Goal: Task Accomplishment & Management: Use online tool/utility

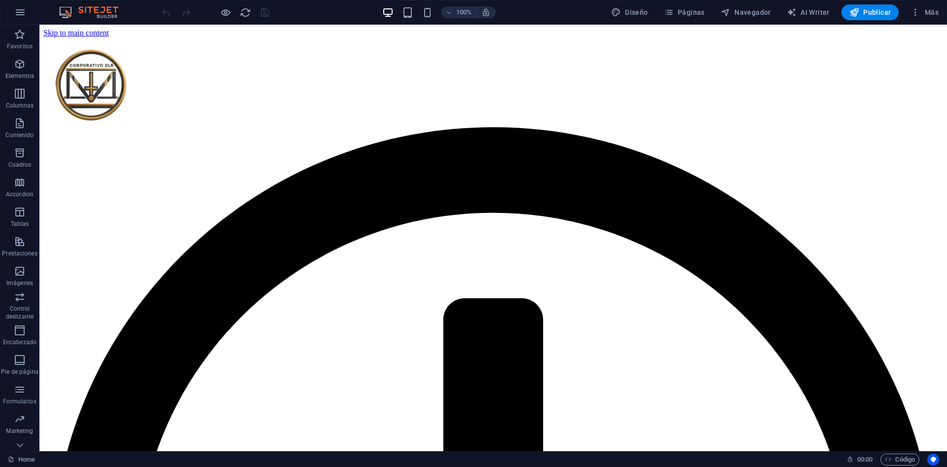
click at [923, 14] on span "Más" at bounding box center [924, 12] width 28 height 10
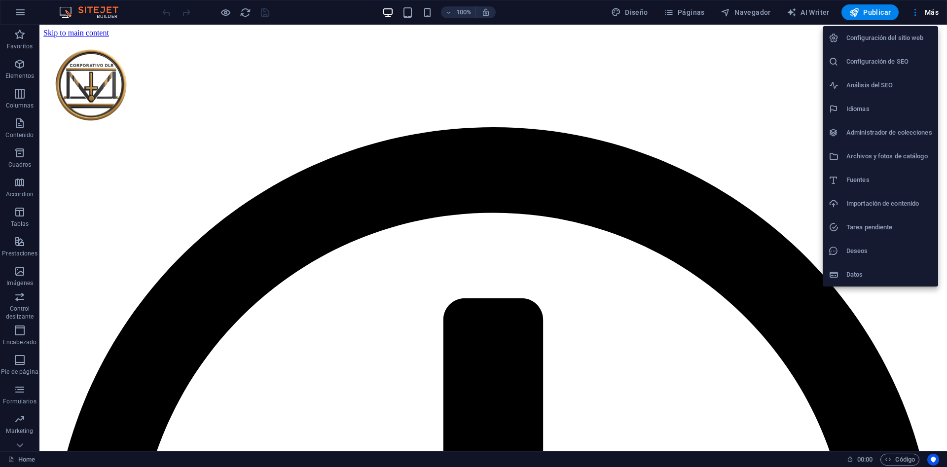
click at [897, 39] on h6 "Configuración del sitio web" at bounding box center [889, 38] width 86 height 12
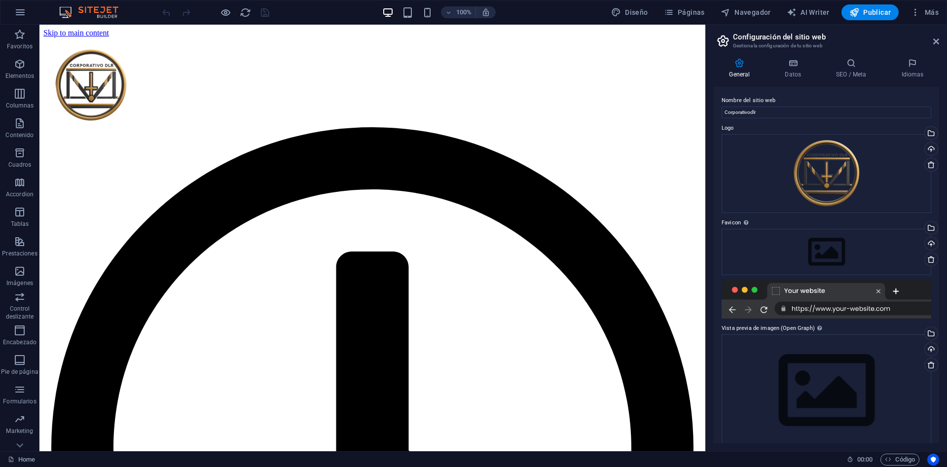
scroll to position [12, 0]
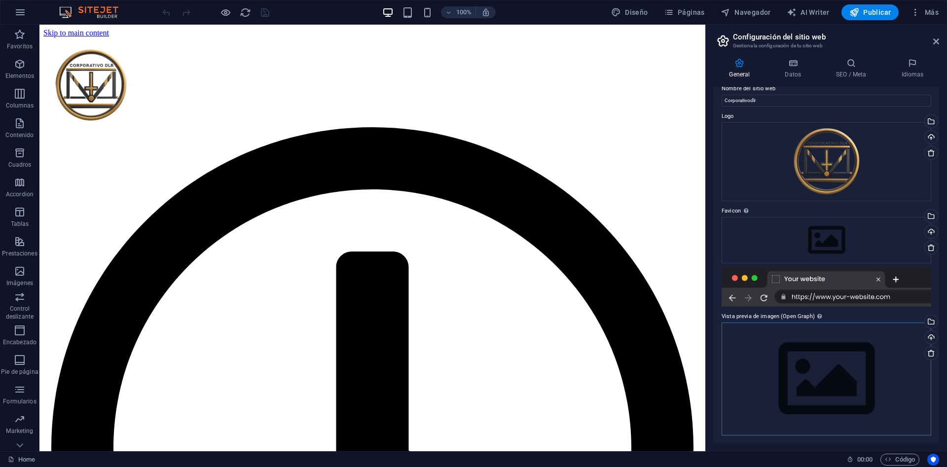
click at [823, 358] on div "Arrastra archivos aquí, haz clic para escoger archivos o selecciona archivos de…" at bounding box center [826, 378] width 210 height 113
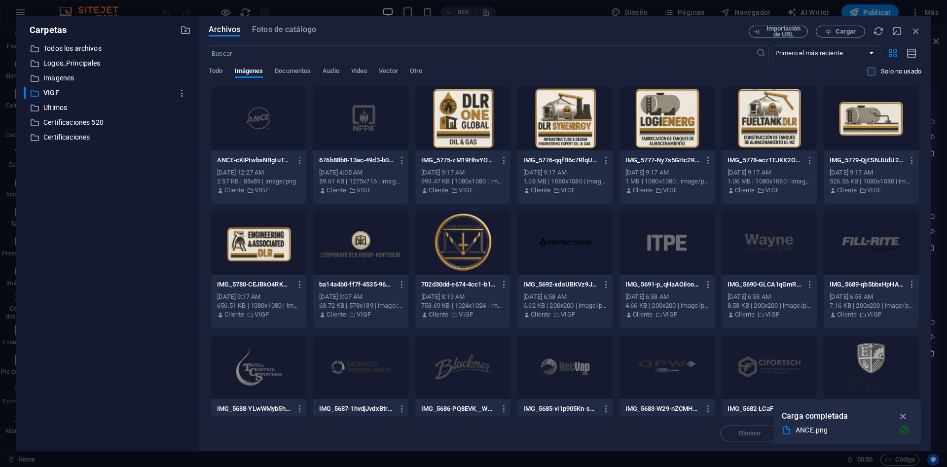
click at [464, 250] on div at bounding box center [462, 243] width 95 height 64
click at [464, 249] on div at bounding box center [462, 243] width 95 height 64
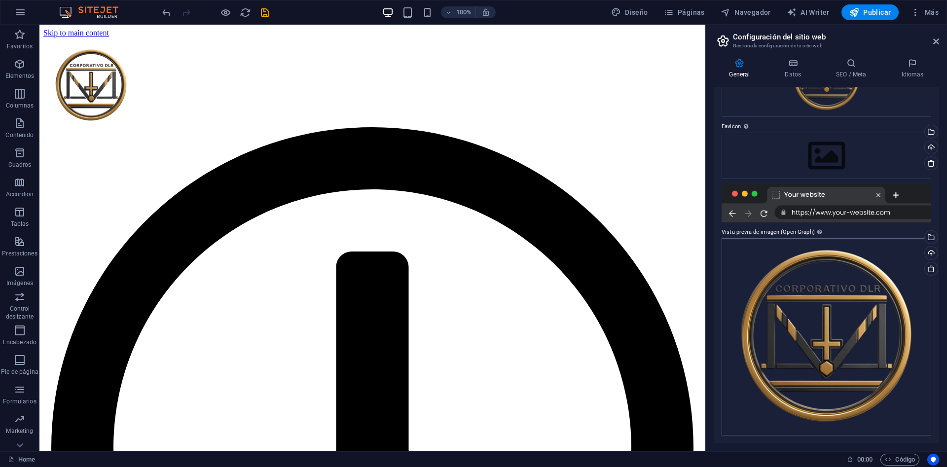
scroll to position [0, 0]
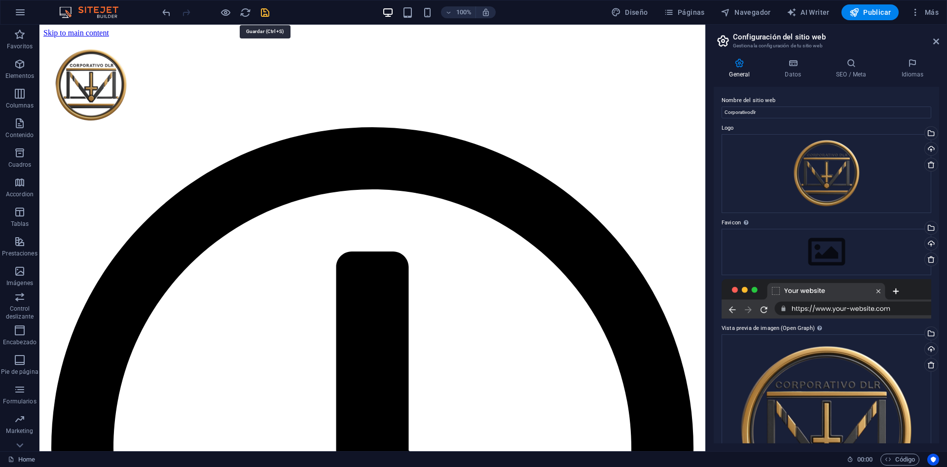
click at [269, 12] on icon "save" at bounding box center [264, 12] width 11 height 11
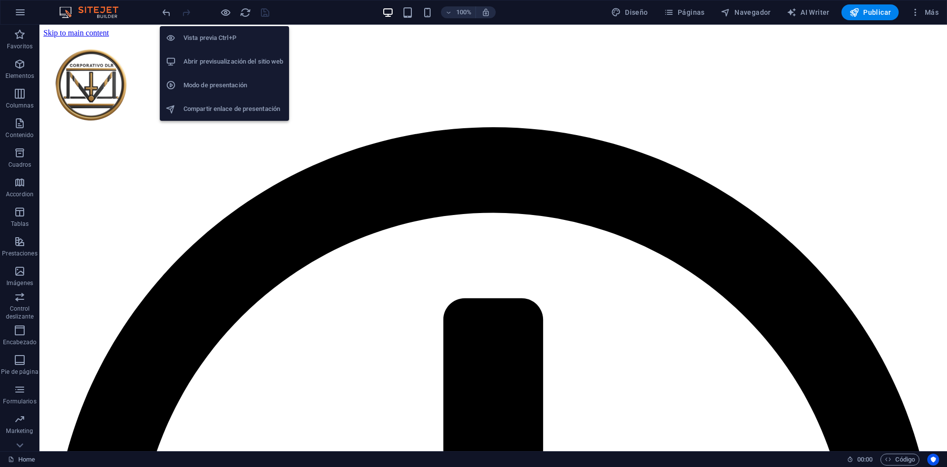
click at [212, 66] on h6 "Abrir previsualización del sitio web" at bounding box center [233, 62] width 100 height 12
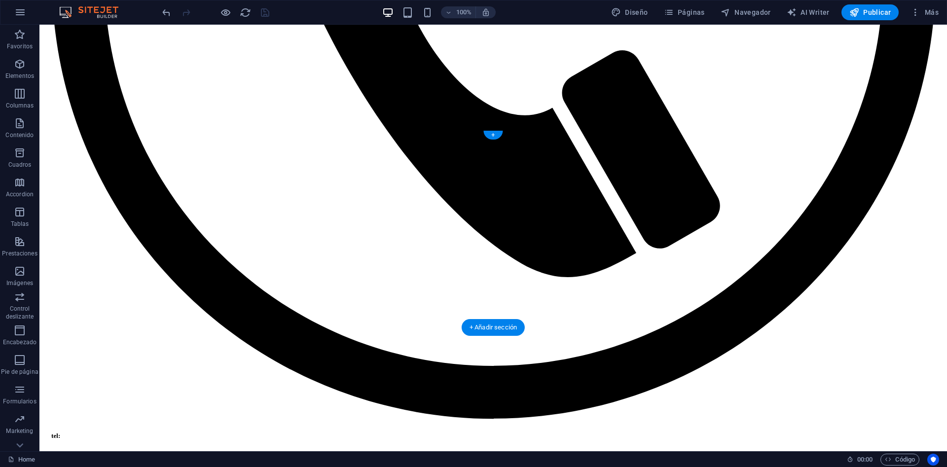
scroll to position [2879, 0]
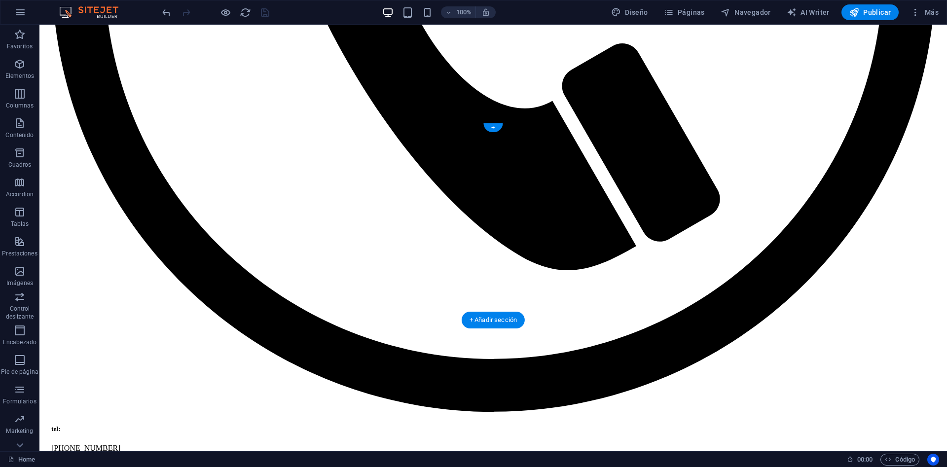
drag, startPoint x: 501, startPoint y: 266, endPoint x: 631, endPoint y: 235, distance: 133.2
drag, startPoint x: 472, startPoint y: 236, endPoint x: 599, endPoint y: 227, distance: 126.5
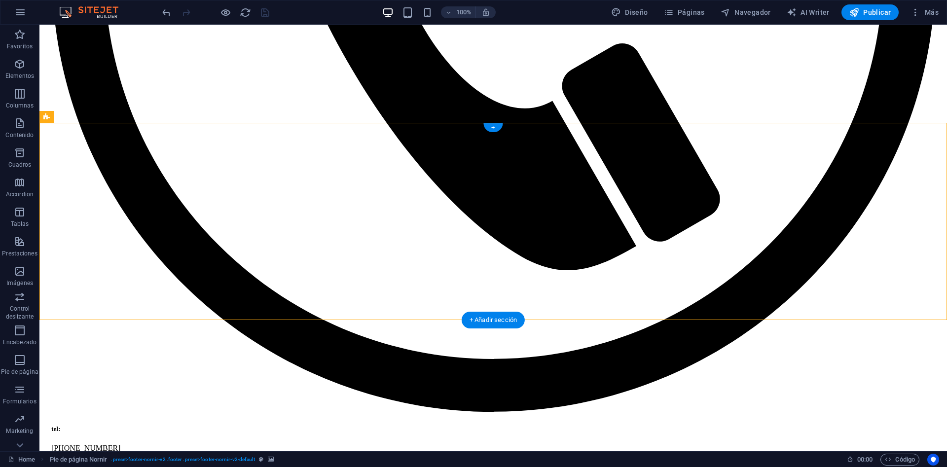
drag, startPoint x: 599, startPoint y: 227, endPoint x: 546, endPoint y: 225, distance: 52.8
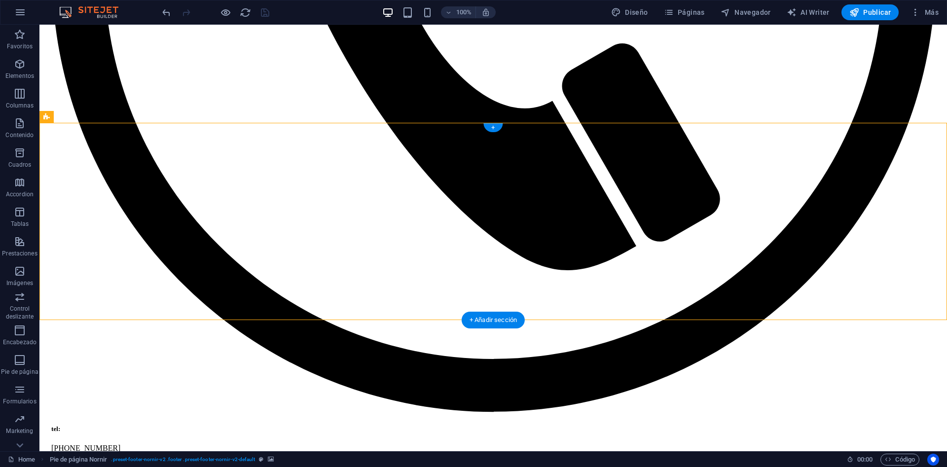
select select "px"
select select "footer"
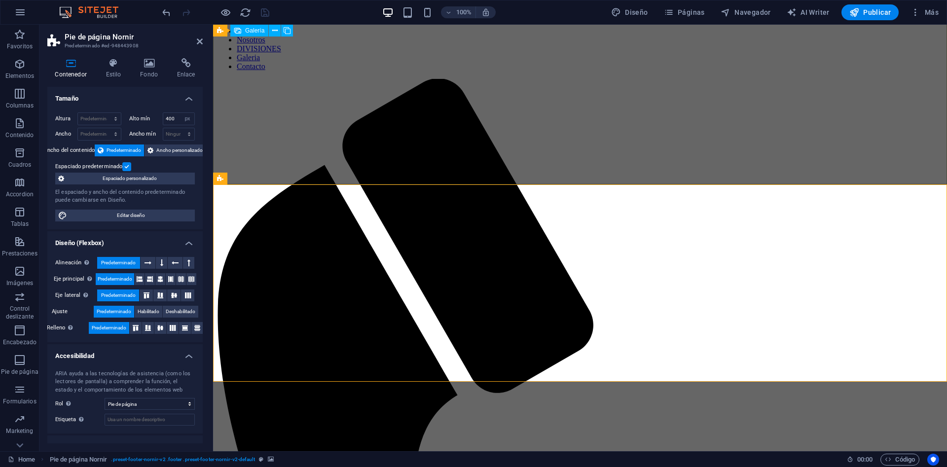
scroll to position [2684, 0]
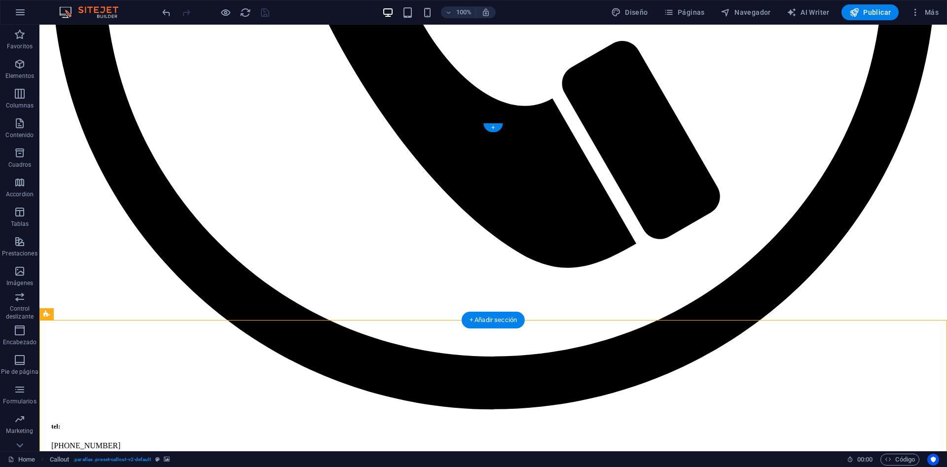
scroll to position [2879, 0]
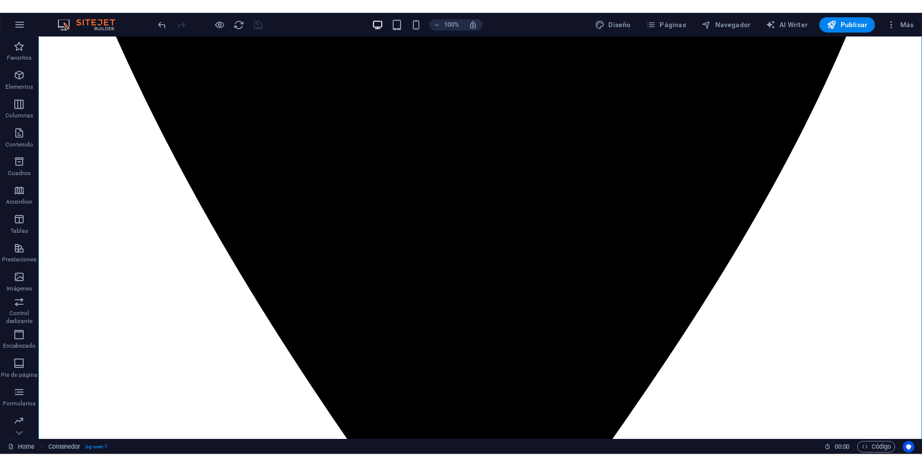
scroll to position [1747, 0]
